Goal: Information Seeking & Learning: Learn about a topic

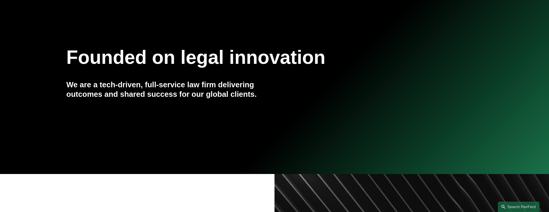
scroll to position [157, 0]
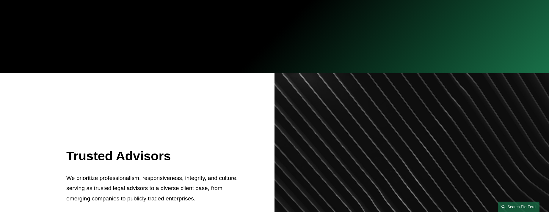
click at [516, 206] on link "Search this site" at bounding box center [519, 207] width 42 height 10
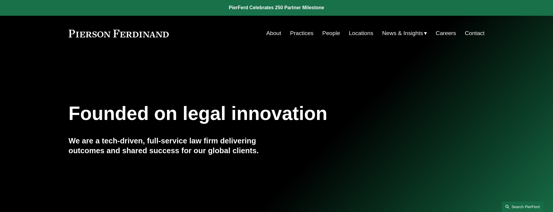
scroll to position [0, 0]
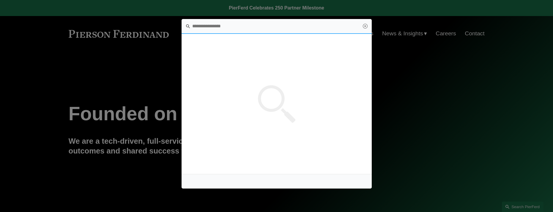
click at [230, 26] on input "Search this site" at bounding box center [277, 26] width 190 height 15
type input "******"
click at [227, 56] on span "Adriana Cara — Pierson Ferdinand LLP" at bounding box center [229, 55] width 74 height 4
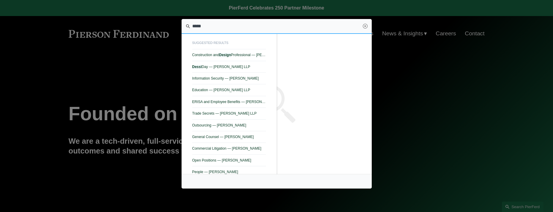
type input "*****"
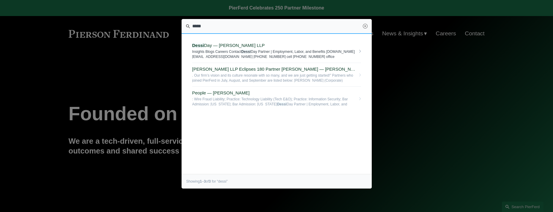
click at [249, 47] on span "Dessi Day — Pierson Ferdinand LLP" at bounding box center [273, 45] width 163 height 5
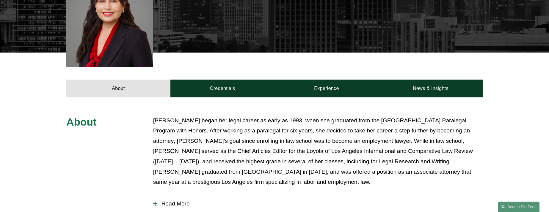
scroll to position [213, 0]
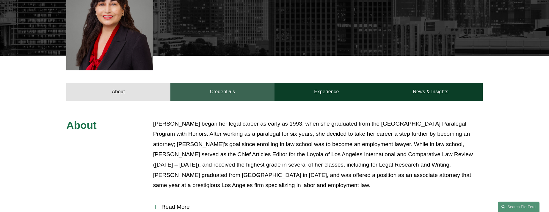
click at [230, 83] on link "Credentials" at bounding box center [222, 92] width 104 height 18
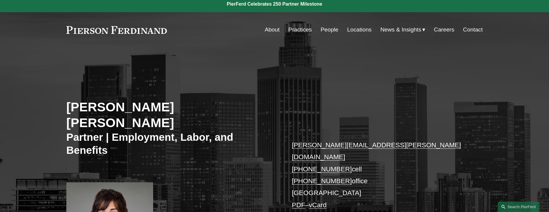
scroll to position [4, 0]
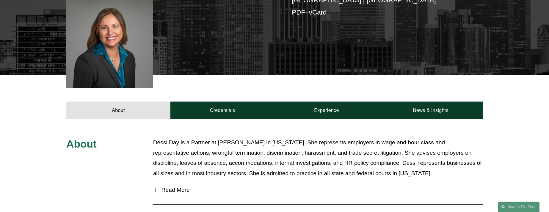
scroll to position [173, 0]
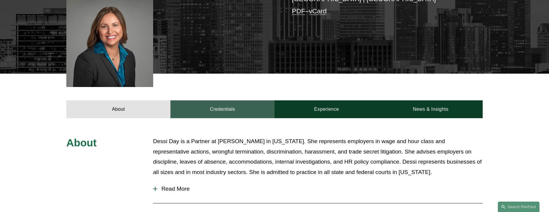
click at [218, 106] on link "Credentials" at bounding box center [222, 109] width 104 height 18
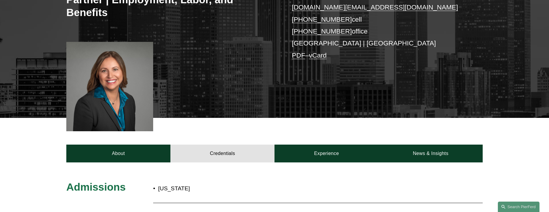
scroll to position [138, 0]
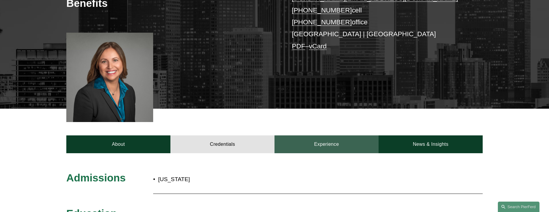
click at [322, 142] on link "Experience" at bounding box center [326, 145] width 104 height 18
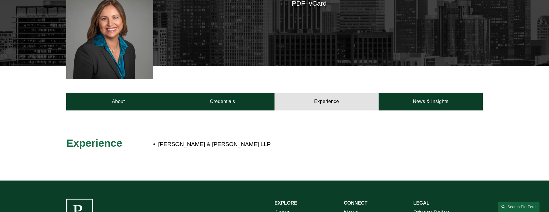
scroll to position [161, 0]
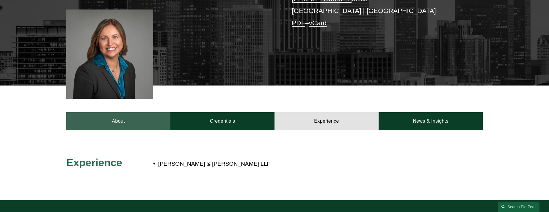
click at [141, 125] on link "About" at bounding box center [118, 121] width 104 height 18
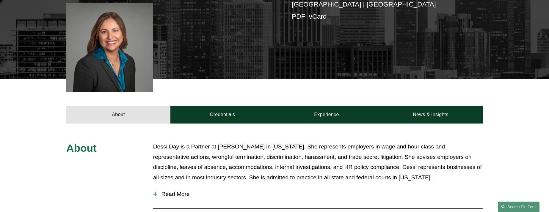
scroll to position [167, 0]
click at [186, 194] on span "Read More" at bounding box center [319, 194] width 325 height 7
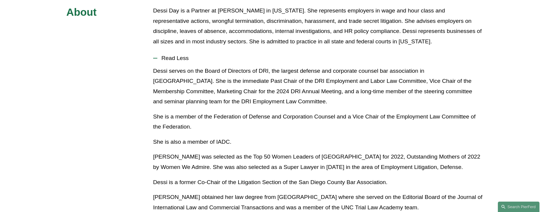
scroll to position [309, 0]
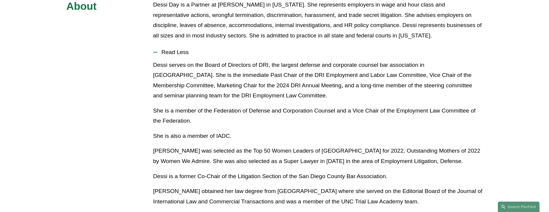
click at [286, 0] on html "0 PierFerd Celebrates 250 Partner Milestone Skip to Content" at bounding box center [274, 72] width 549 height 763
